Goal: Task Accomplishment & Management: Complete application form

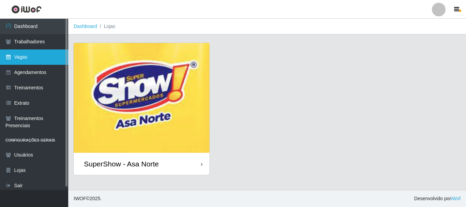
click at [25, 58] on link "Vagas" at bounding box center [34, 56] width 68 height 15
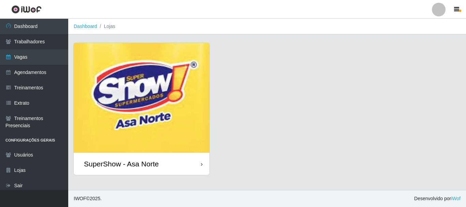
click at [127, 109] on img at bounding box center [142, 98] width 136 height 110
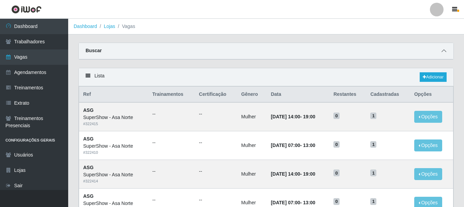
click at [445, 51] on icon at bounding box center [444, 50] width 5 height 5
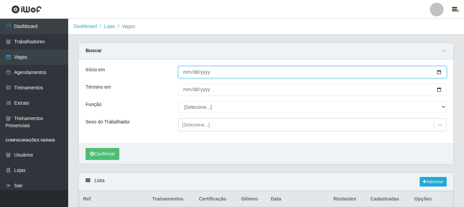
click at [439, 73] on input "Início em" at bounding box center [312, 72] width 269 height 12
type input "[DATE]"
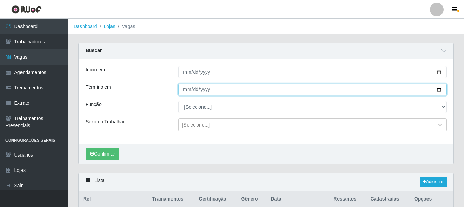
click at [439, 89] on input "Término em" at bounding box center [312, 90] width 269 height 12
type input "[DATE]"
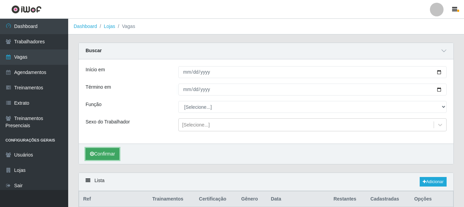
click at [107, 154] on button "Confirmar" at bounding box center [103, 154] width 34 height 12
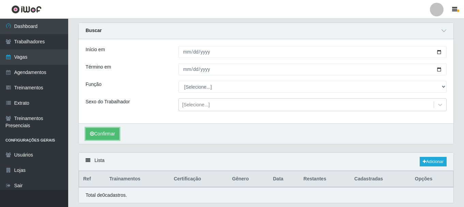
scroll to position [42, 0]
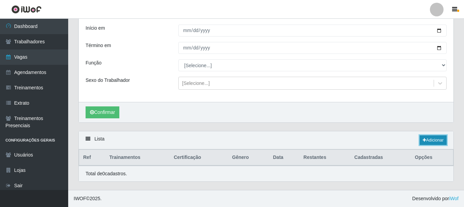
click at [435, 140] on link "Adicionar" at bounding box center [433, 140] width 27 height 10
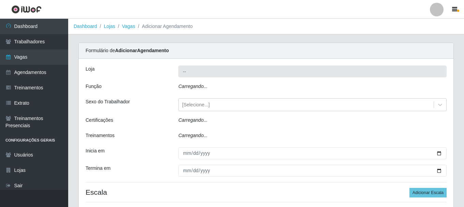
type input "SuperShow - Asa Norte"
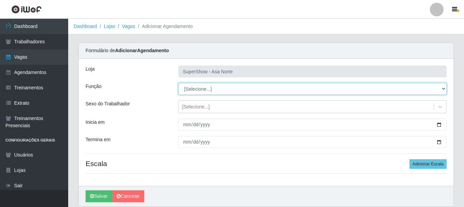
click at [207, 88] on select "[Selecione...] ASG ASG + ASG ++ Auxiliar de Depósito Auxiliar de Depósito + Aux…" at bounding box center [312, 89] width 269 height 12
select select "1"
click at [178, 83] on select "[Selecione...] ASG ASG + ASG ++ Auxiliar de Depósito Auxiliar de Depósito + Aux…" at bounding box center [312, 89] width 269 height 12
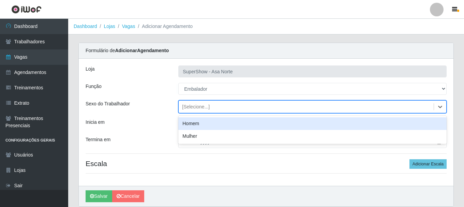
click at [197, 106] on div "[Selecione...]" at bounding box center [196, 106] width 28 height 7
click at [196, 124] on div "Homem" at bounding box center [312, 123] width 269 height 13
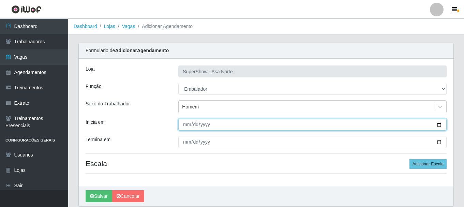
click at [190, 127] on input "Inicia em" at bounding box center [312, 125] width 269 height 12
drag, startPoint x: 187, startPoint y: 123, endPoint x: 193, endPoint y: 141, distance: 18.6
click at [187, 124] on input "Inicia em" at bounding box center [312, 125] width 269 height 12
type input "[DATE]"
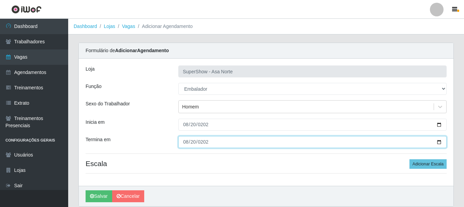
type input "[DATE]"
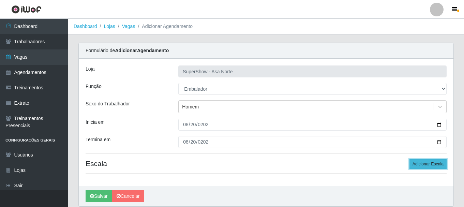
click at [439, 162] on button "Adicionar Escala" at bounding box center [428, 164] width 37 height 10
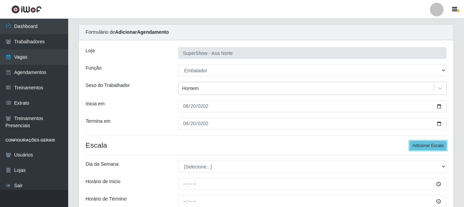
scroll to position [34, 0]
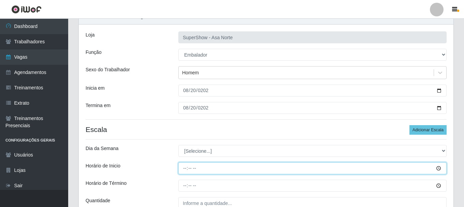
click at [190, 168] on input "Horário de Inicio" at bounding box center [312, 168] width 269 height 12
click at [187, 168] on input "Horário de Inicio" at bounding box center [312, 168] width 269 height 12
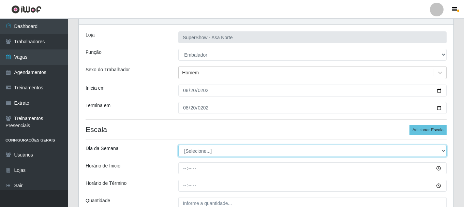
click at [203, 154] on select "[Selecione...] Segunda Terça Quarta Quinta Sexta Sábado Domingo" at bounding box center [312, 151] width 269 height 12
select select "3"
click at [178, 145] on select "[Selecione...] Segunda Terça Quarta Quinta Sexta Sábado Domingo" at bounding box center [312, 151] width 269 height 12
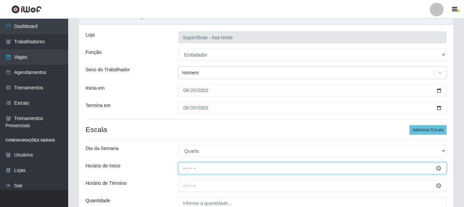
drag, startPoint x: 185, startPoint y: 168, endPoint x: 196, endPoint y: 180, distance: 16.2
click at [187, 170] on input "Horário de Inicio" at bounding box center [312, 168] width 269 height 12
type input "08:00"
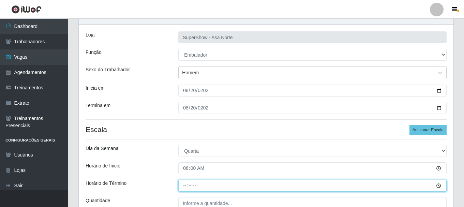
type input "14:00"
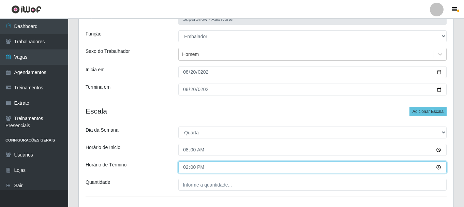
scroll to position [68, 0]
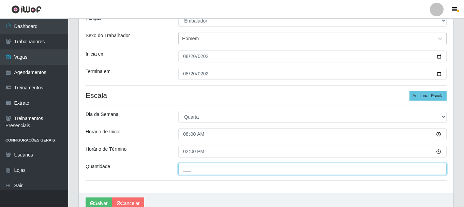
click at [205, 168] on input "___" at bounding box center [312, 169] width 269 height 12
type input "1__"
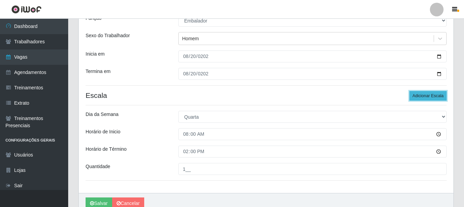
click at [438, 92] on button "Adicionar Escala" at bounding box center [428, 96] width 37 height 10
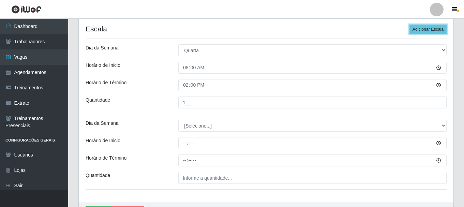
scroll to position [136, 0]
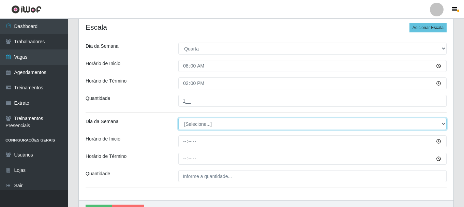
click at [209, 125] on select "[Selecione...] Segunda Terça Quarta Quinta Sexta Sábado Domingo" at bounding box center [312, 124] width 269 height 12
select select "3"
click at [178, 118] on select "[Selecione...] Segunda Terça Quarta Quinta Sexta Sábado Domingo" at bounding box center [312, 124] width 269 height 12
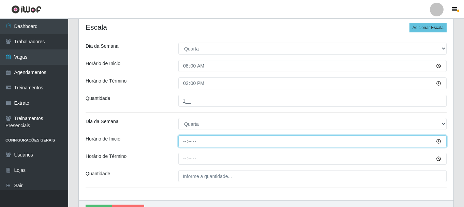
drag, startPoint x: 185, startPoint y: 141, endPoint x: 187, endPoint y: 146, distance: 5.1
click at [186, 143] on input "Horário de Inicio" at bounding box center [312, 141] width 269 height 12
type input "09:00"
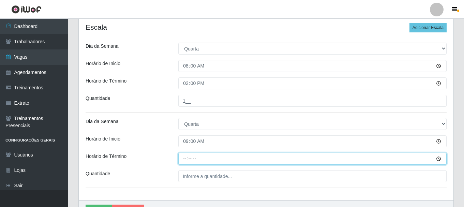
type input "15:00"
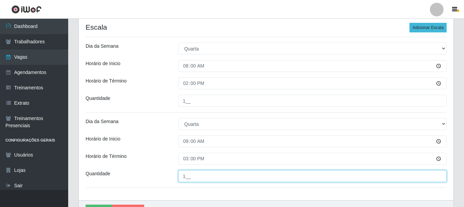
type input "1__"
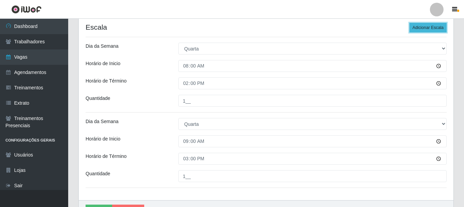
click at [425, 31] on button "Adicionar Escala" at bounding box center [428, 28] width 37 height 10
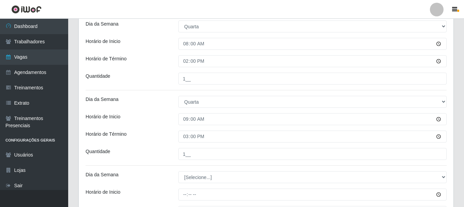
scroll to position [171, 0]
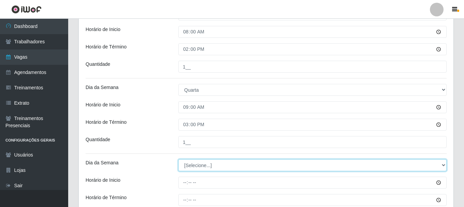
click at [209, 167] on select "[Selecione...] Segunda Terça Quarta Quinta Sexta Sábado Domingo" at bounding box center [312, 165] width 269 height 12
select select "3"
click at [178, 159] on select "[Selecione...] Segunda Terça Quarta Quinta Sexta Sábado Domingo" at bounding box center [312, 165] width 269 height 12
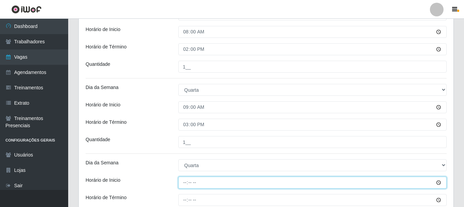
click at [185, 183] on input "Horário de Inicio" at bounding box center [312, 183] width 269 height 12
type input "12:00"
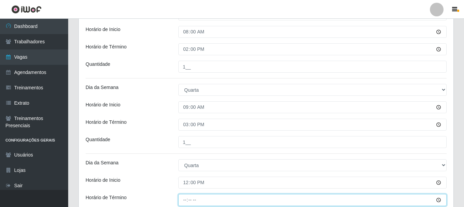
type input "17:00"
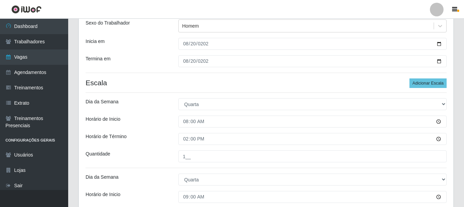
scroll to position [81, 0]
type input "1__"
drag, startPoint x: 427, startPoint y: 85, endPoint x: 389, endPoint y: 100, distance: 40.7
click at [427, 85] on button "Adicionar Escala" at bounding box center [428, 84] width 37 height 10
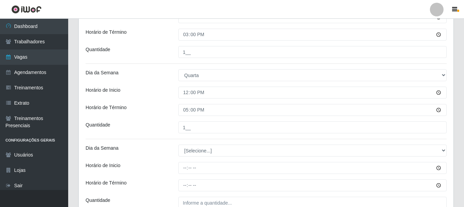
scroll to position [319, 0]
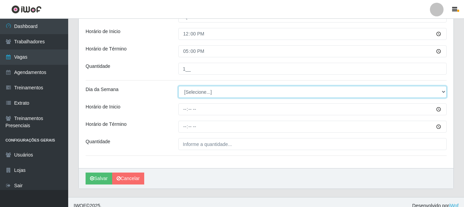
click at [203, 90] on select "[Selecione...] Segunda Terça Quarta Quinta Sexta Sábado Domingo" at bounding box center [312, 92] width 269 height 12
select select "3"
click at [178, 86] on select "[Selecione...] Segunda Terça Quarta Quinta Sexta Sábado Domingo" at bounding box center [312, 92] width 269 height 12
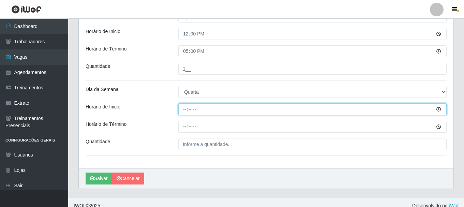
click at [184, 108] on input "Horário de Inicio" at bounding box center [312, 109] width 269 height 12
type input "16:00"
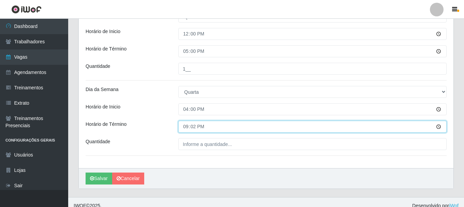
type input "21:20"
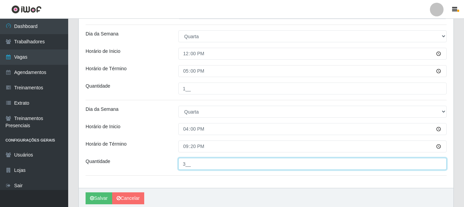
scroll to position [327, 0]
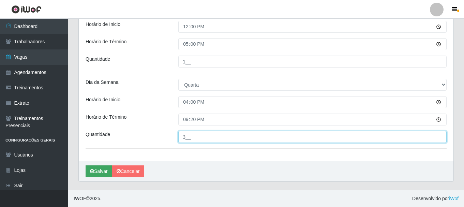
type input "3__"
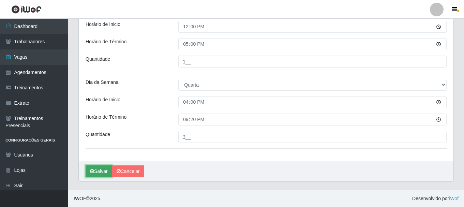
click at [101, 172] on button "Salvar" at bounding box center [99, 171] width 27 height 12
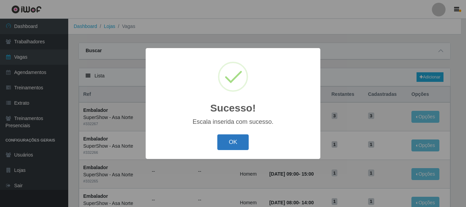
click at [238, 141] on button "OK" at bounding box center [233, 142] width 32 height 16
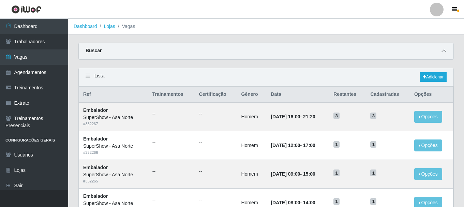
click at [447, 52] on span at bounding box center [444, 51] width 8 height 8
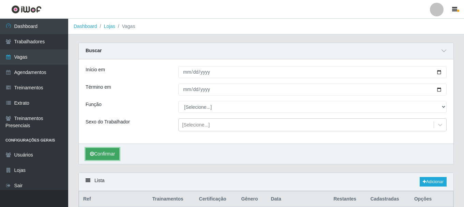
click at [107, 154] on button "Confirmar" at bounding box center [103, 154] width 34 height 12
